Goal: Information Seeking & Learning: Learn about a topic

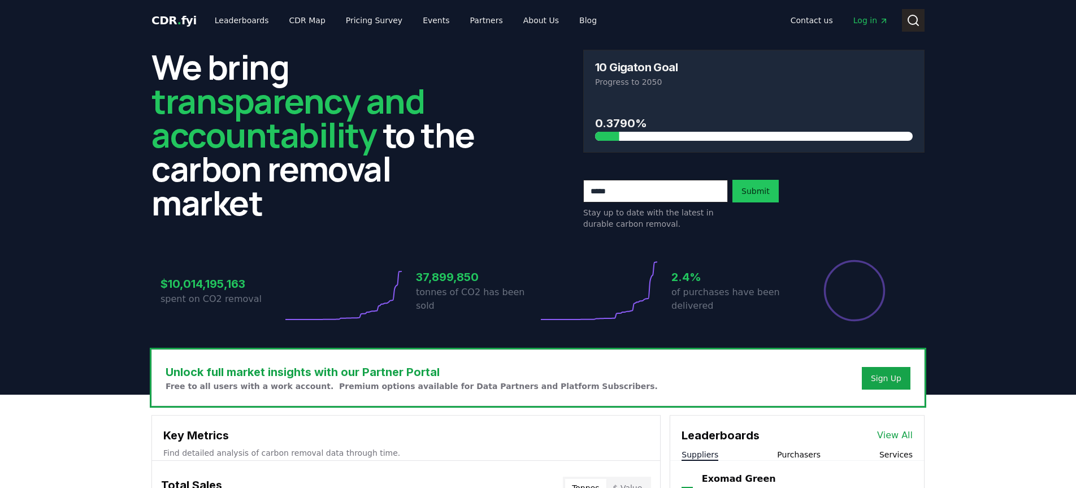
click at [911, 23] on icon at bounding box center [914, 21] width 14 height 14
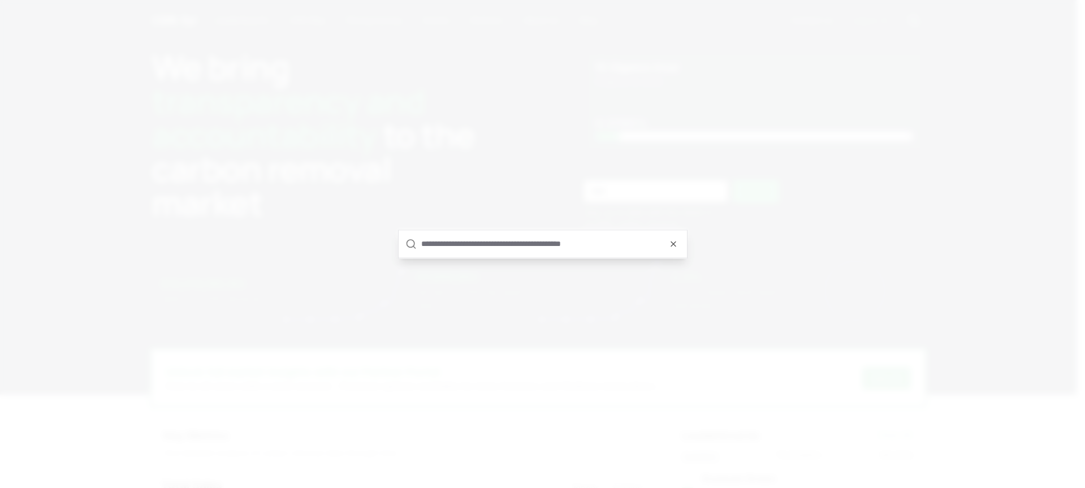
click at [496, 245] on input "text" at bounding box center [550, 243] width 259 height 27
click at [495, 240] on input "text" at bounding box center [550, 243] width 259 height 27
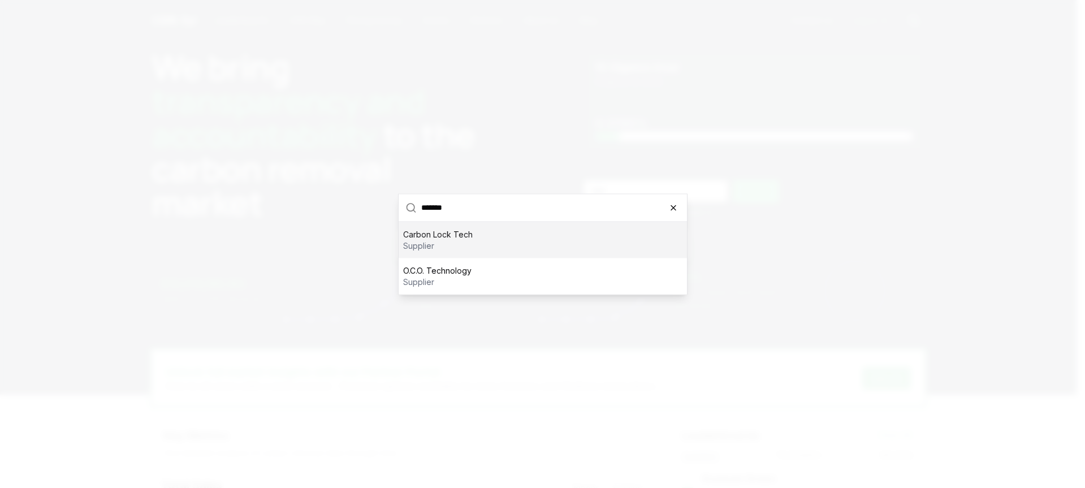
type input "*******"
click at [671, 208] on icon "button" at bounding box center [673, 207] width 9 height 9
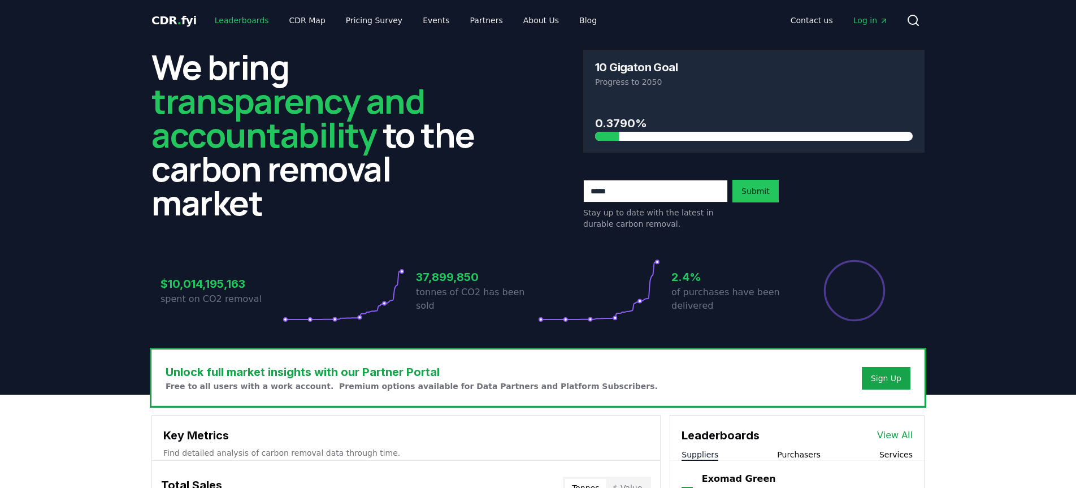
click at [227, 17] on link "Leaderboards" at bounding box center [242, 20] width 72 height 20
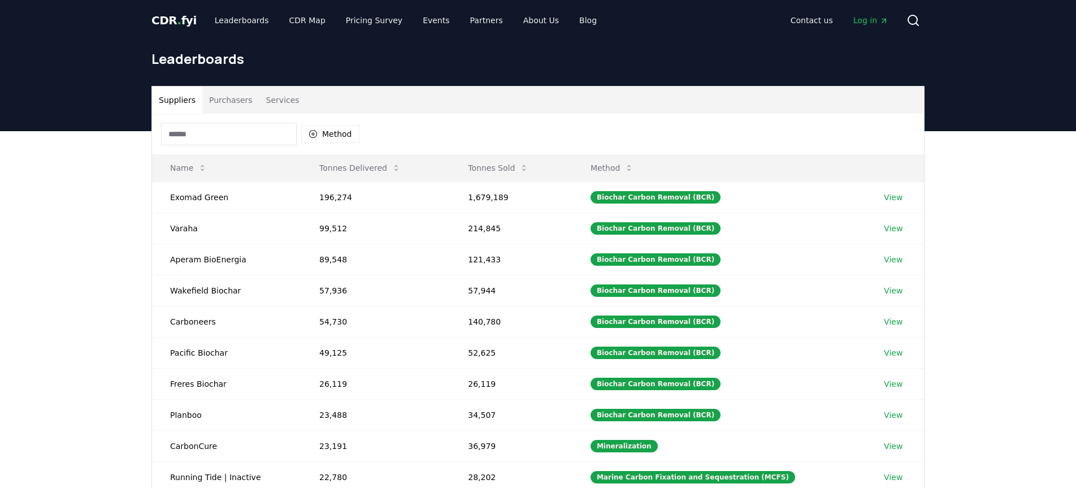
click at [217, 133] on input at bounding box center [229, 134] width 136 height 23
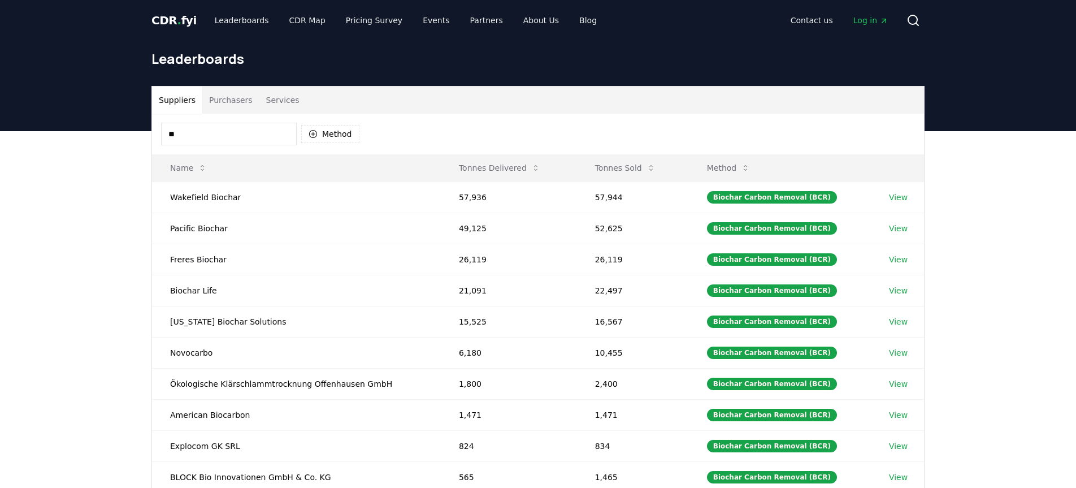
type input "*"
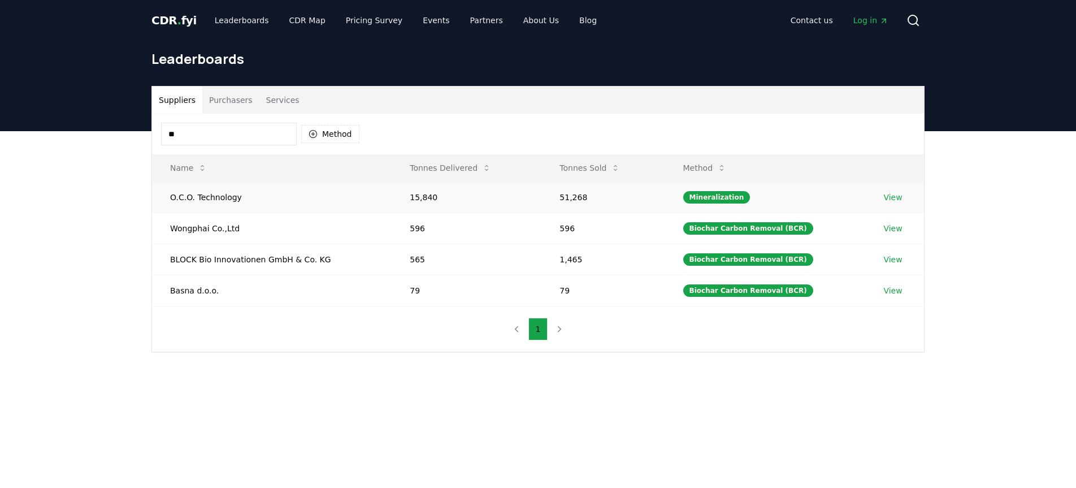
type input "**"
click at [887, 197] on link "View" at bounding box center [892, 197] width 19 height 11
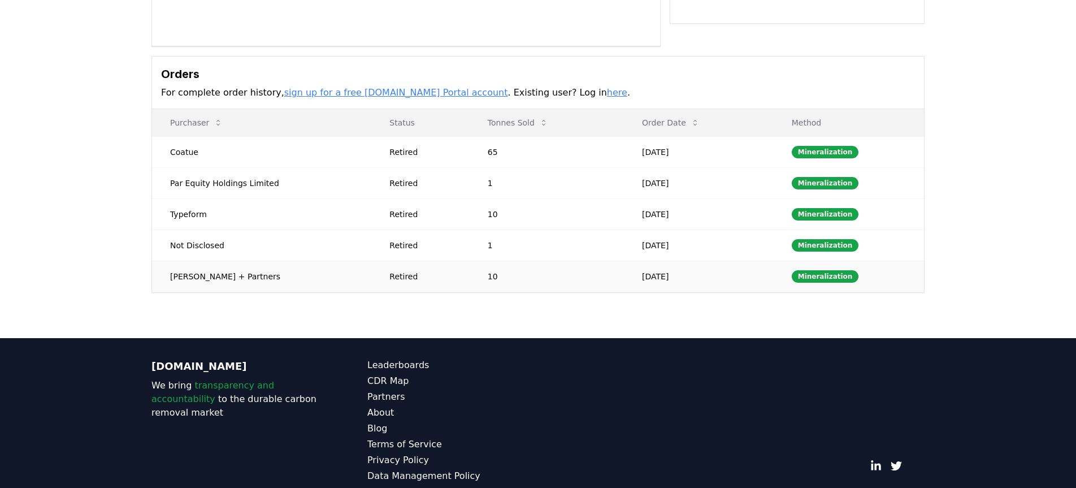
scroll to position [101, 0]
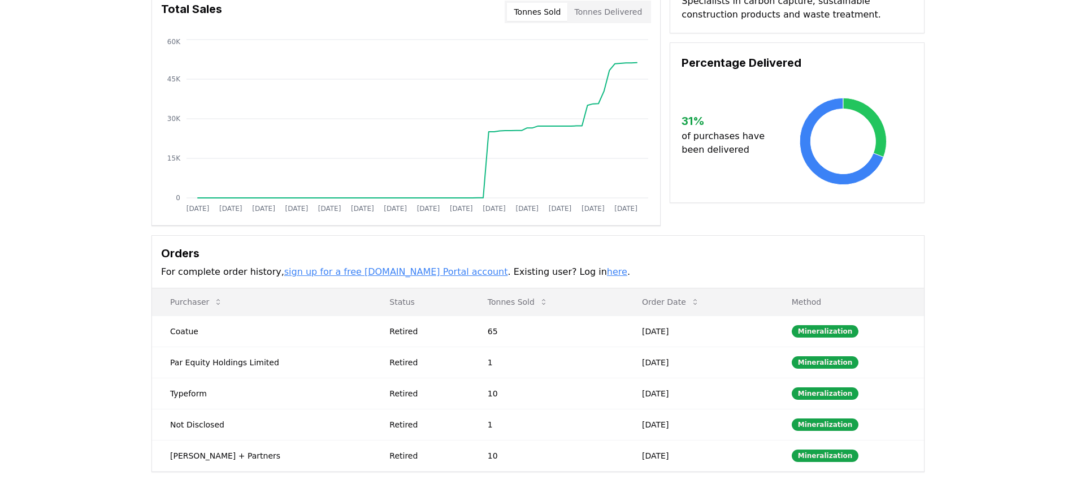
click at [607, 274] on link "here" at bounding box center [617, 271] width 20 height 11
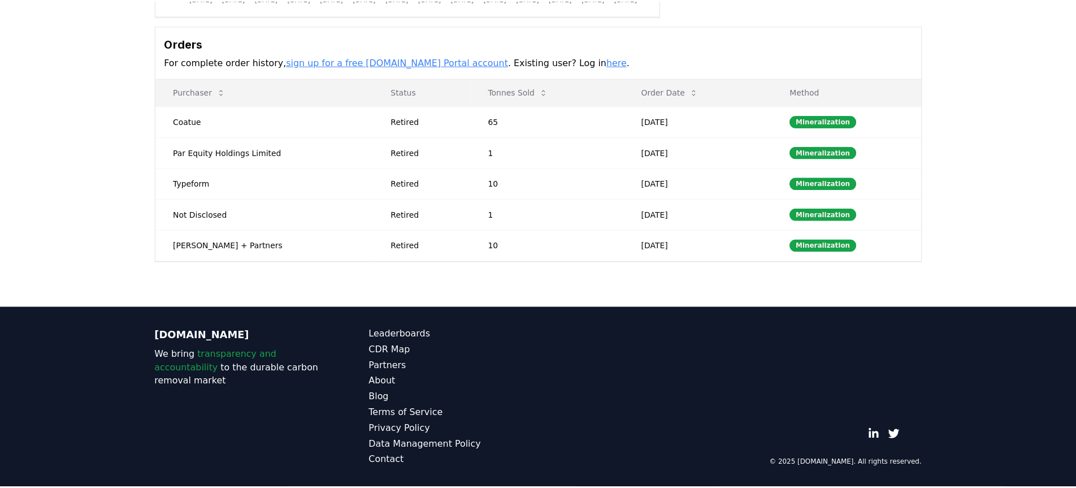
scroll to position [311, 0]
